Goal: Task Accomplishment & Management: Use online tool/utility

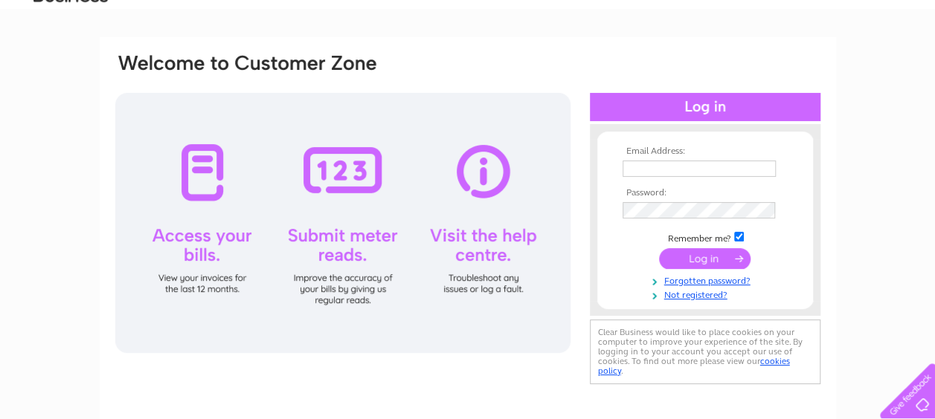
click at [652, 167] on input "text" at bounding box center [698, 169] width 153 height 16
type input "payments@printmhor.co.uk"
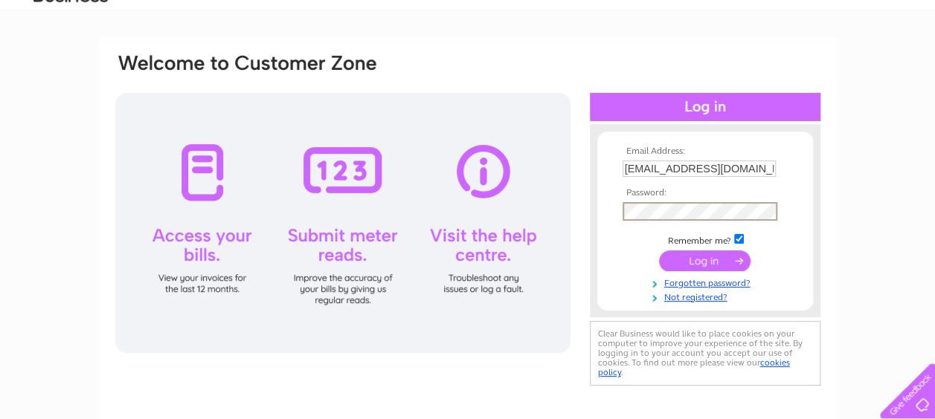
click at [703, 256] on input "submit" at bounding box center [704, 261] width 91 height 21
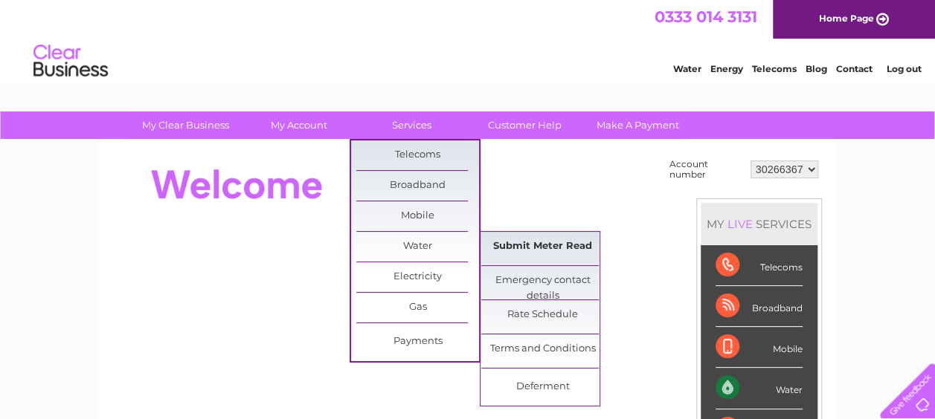
click at [541, 244] on link "Submit Meter Read" at bounding box center [542, 247] width 123 height 30
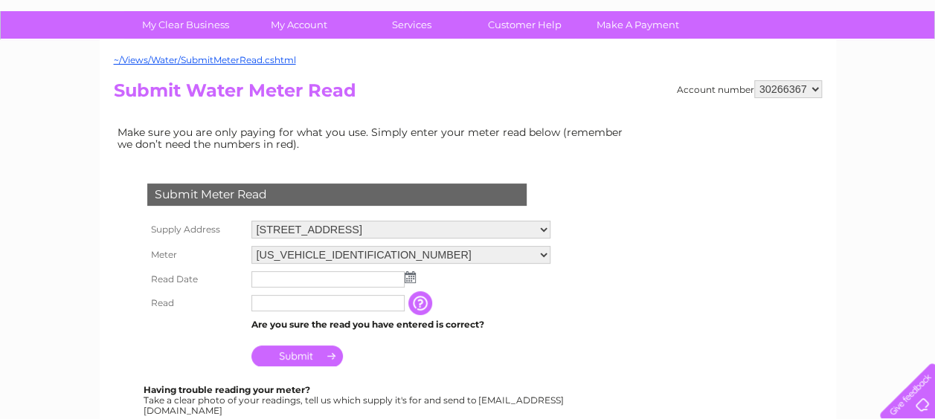
scroll to position [149, 0]
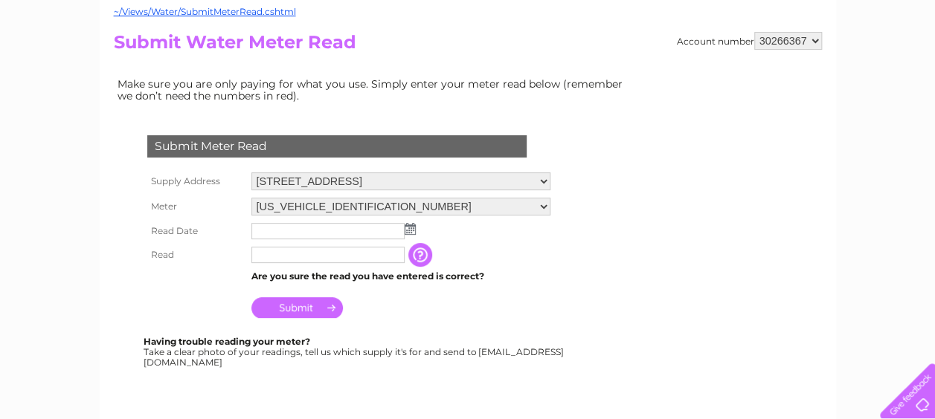
click at [409, 228] on img at bounding box center [409, 229] width 11 height 12
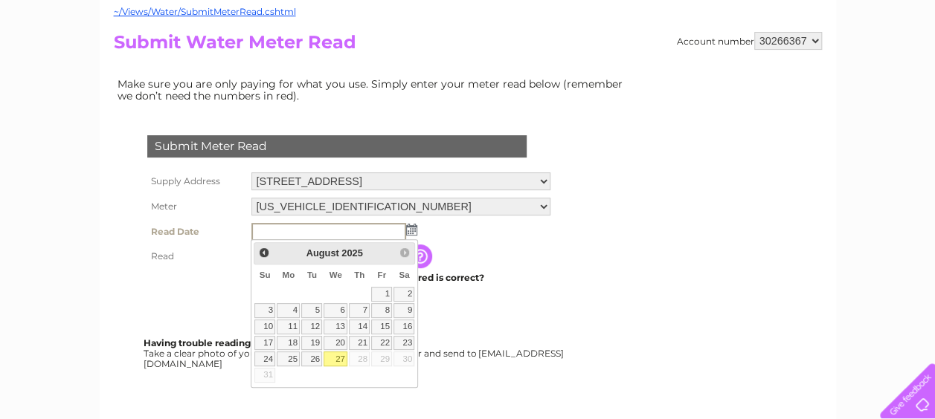
click at [341, 355] on link "27" at bounding box center [335, 359] width 24 height 15
type input "2025/08/27"
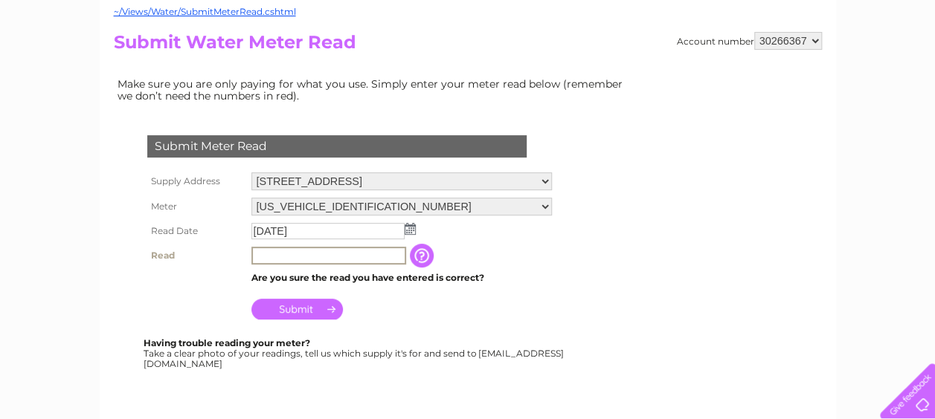
click at [283, 261] on input "text" at bounding box center [328, 256] width 155 height 18
type input "0092"
click at [291, 304] on input "Submit" at bounding box center [296, 309] width 91 height 21
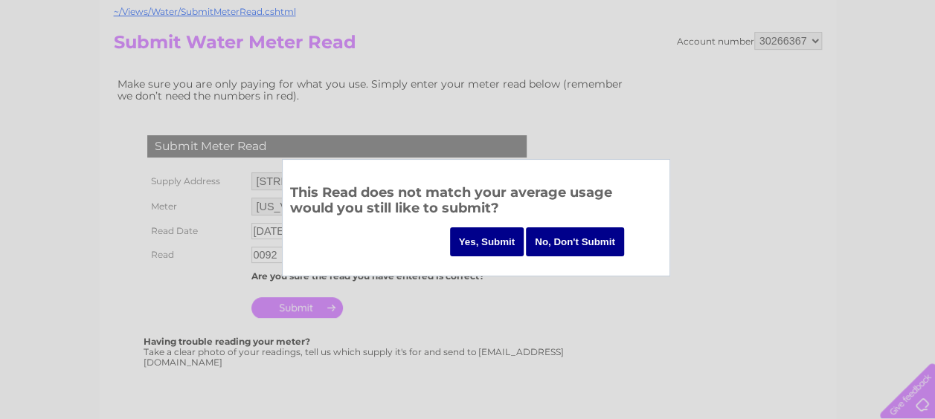
click at [489, 238] on input "Yes, Submit" at bounding box center [487, 242] width 74 height 29
